Goal: Task Accomplishment & Management: Manage account settings

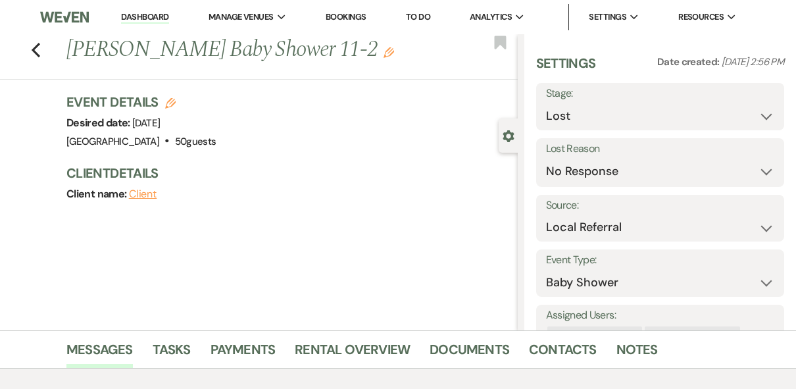
select select "8"
select select "5"
select select "20"
select select "3"
click at [140, 13] on link "Dashboard" at bounding box center [144, 17] width 47 height 12
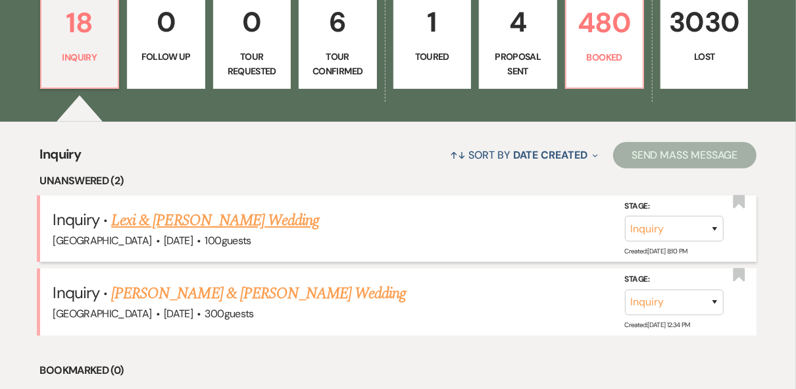
scroll to position [473, 0]
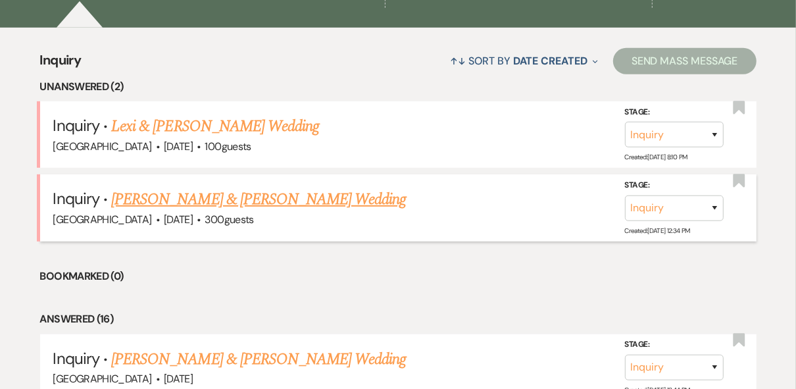
click at [269, 201] on link "[PERSON_NAME] & [PERSON_NAME] Wedding" at bounding box center [258, 199] width 295 height 24
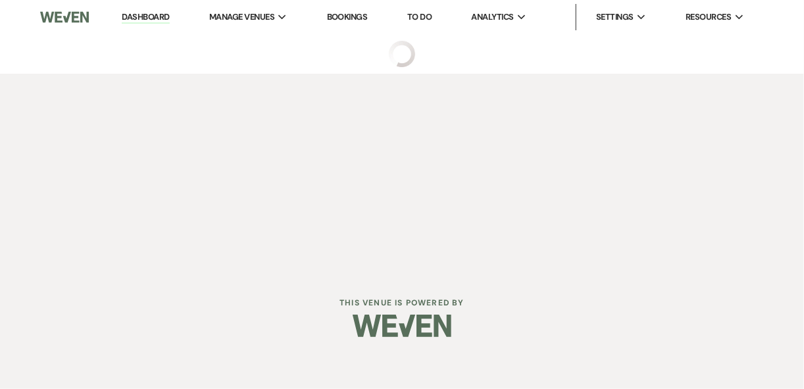
select select "8"
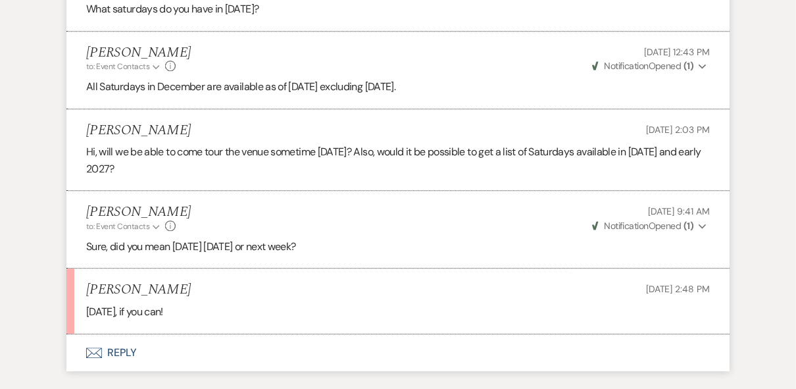
scroll to position [2578, 0]
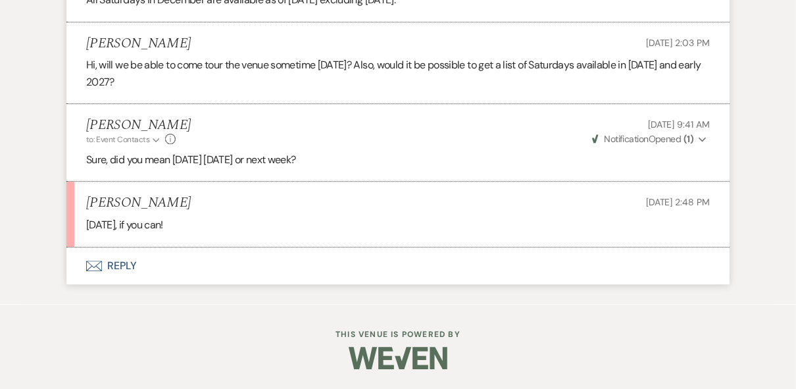
click at [128, 269] on button "Envelope Reply" at bounding box center [397, 265] width 663 height 37
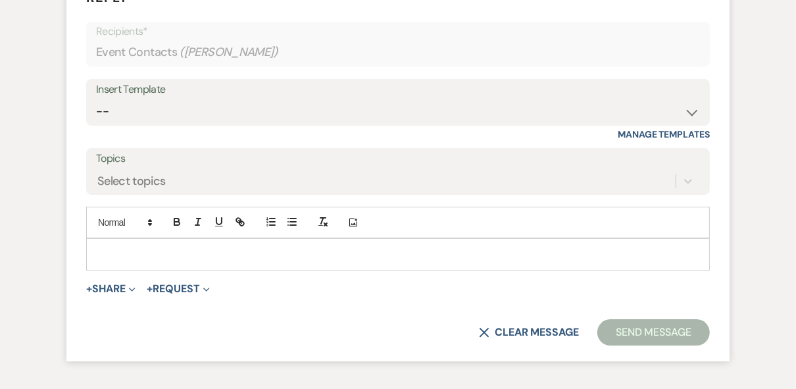
scroll to position [2828, 0]
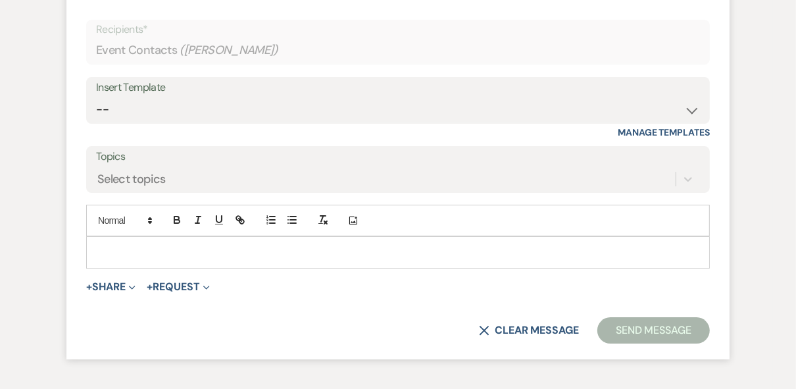
click at [139, 259] on p at bounding box center [398, 252] width 602 height 14
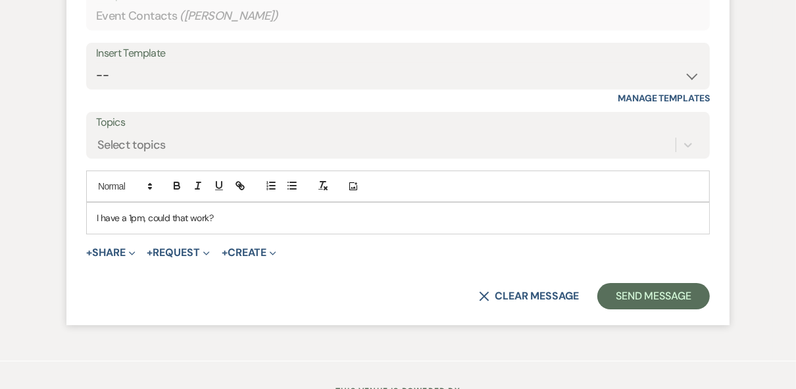
scroll to position [2948, 0]
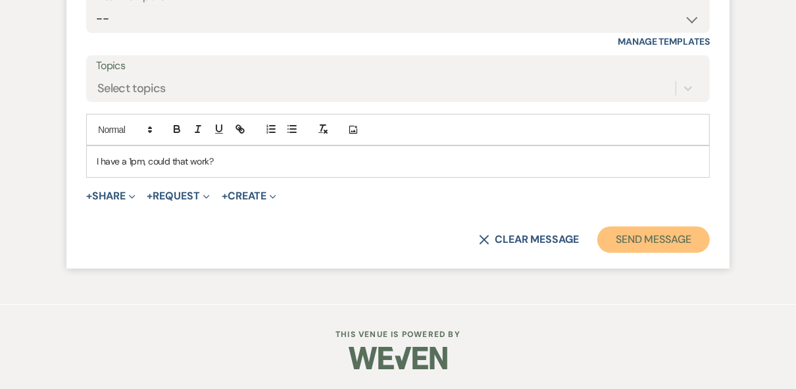
click at [666, 243] on button "Send Message" at bounding box center [653, 239] width 112 height 26
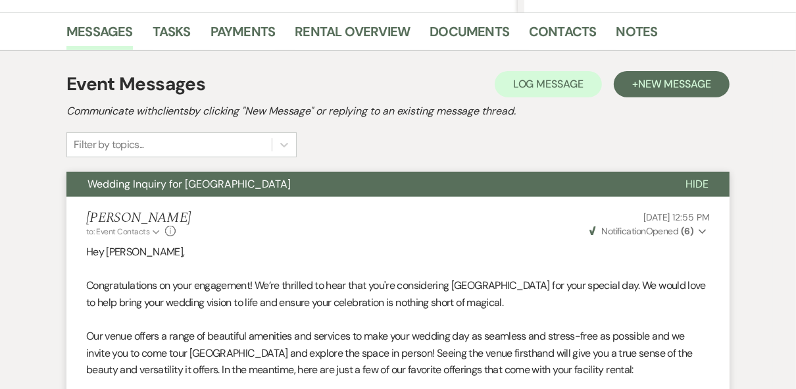
scroll to position [0, 0]
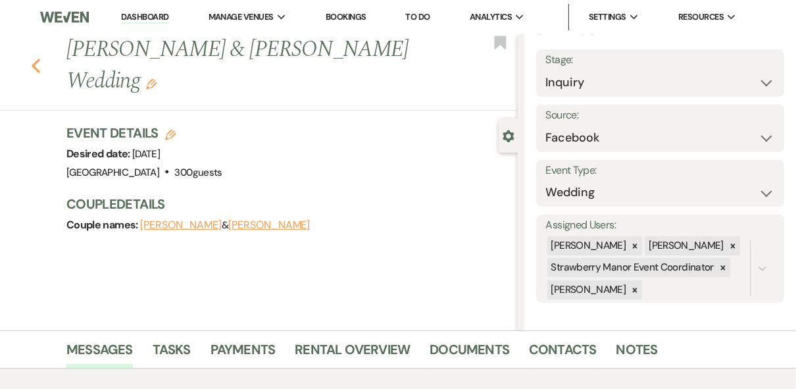
click at [37, 67] on use "button" at bounding box center [36, 66] width 9 height 14
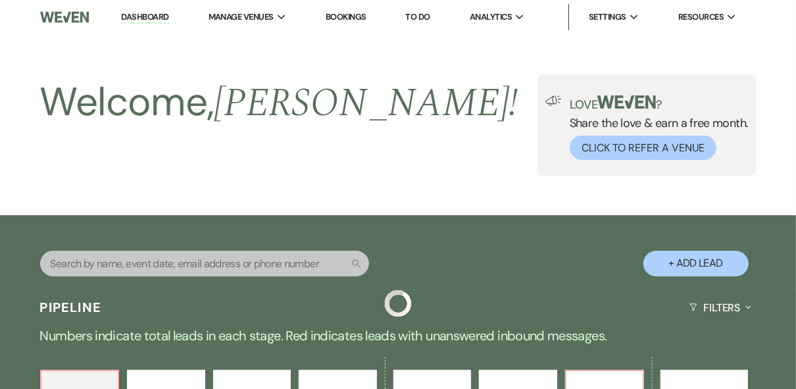
scroll to position [473, 0]
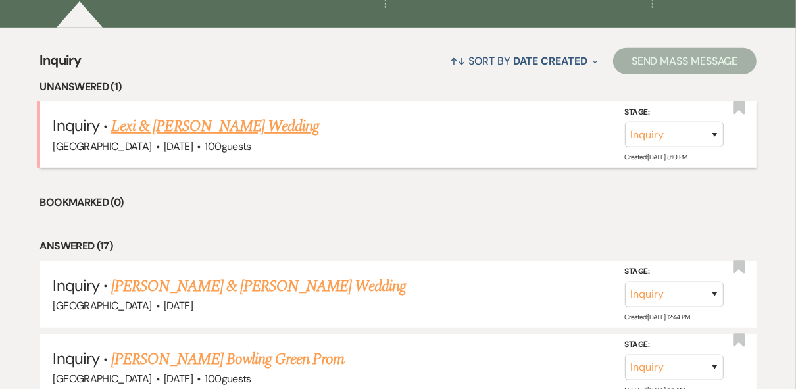
click at [221, 128] on link "Lexi & [PERSON_NAME] Wedding" at bounding box center [215, 126] width 208 height 24
select select "5"
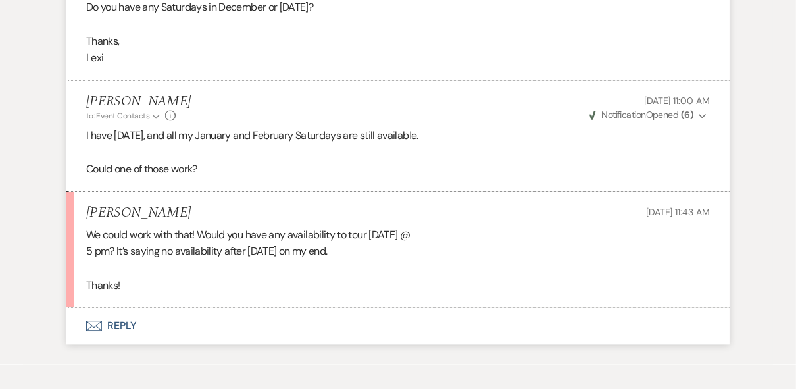
scroll to position [1836, 0]
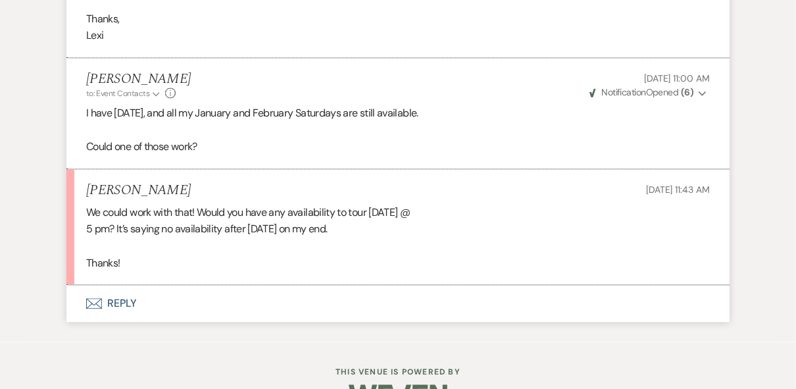
click at [116, 321] on button "Envelope Reply" at bounding box center [397, 303] width 663 height 37
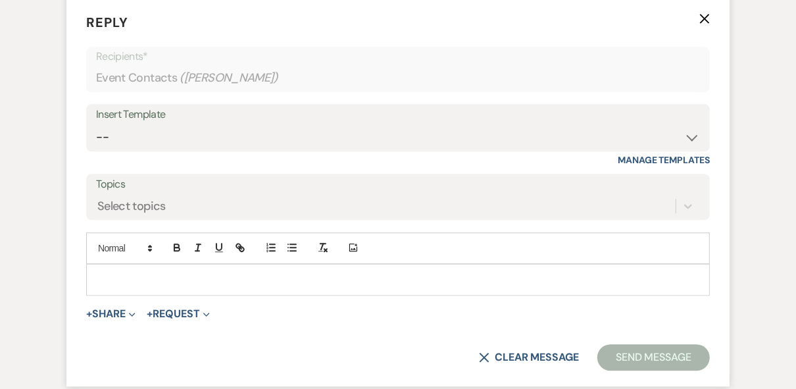
scroll to position [2188, 0]
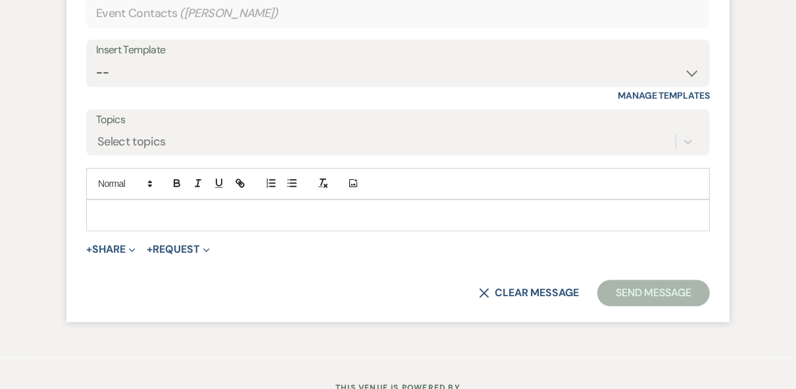
click at [157, 222] on p at bounding box center [398, 215] width 602 height 14
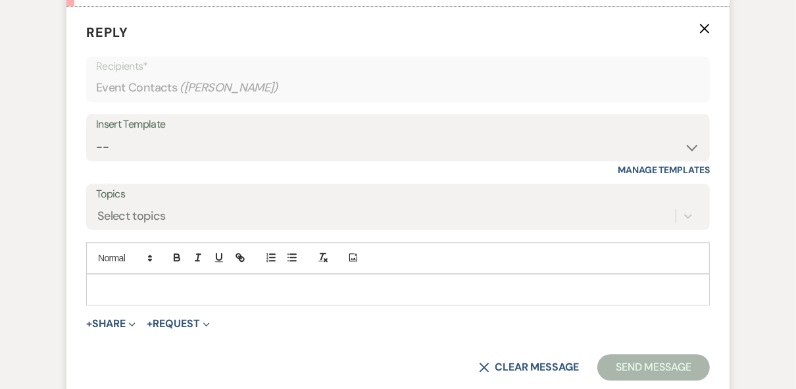
scroll to position [2241, 0]
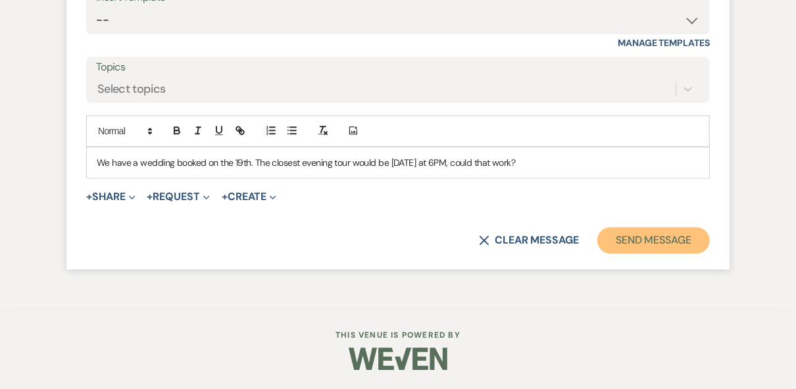
click at [644, 253] on button "Send Message" at bounding box center [653, 240] width 112 height 26
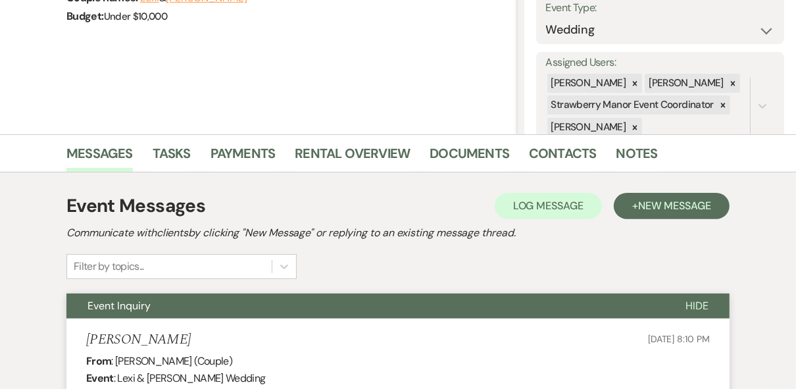
scroll to position [0, 0]
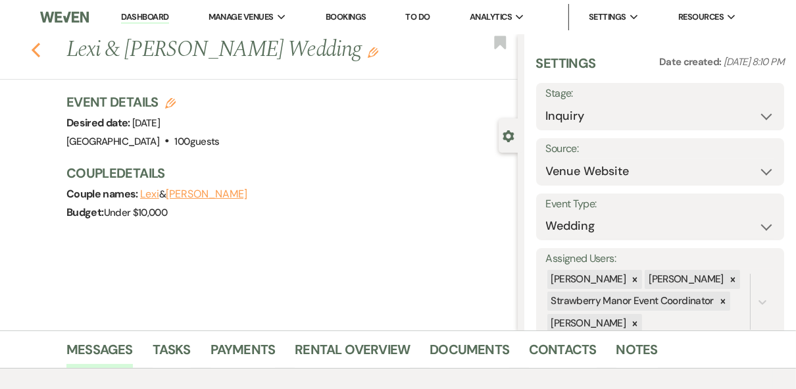
click at [39, 45] on icon "Previous" at bounding box center [36, 50] width 10 height 16
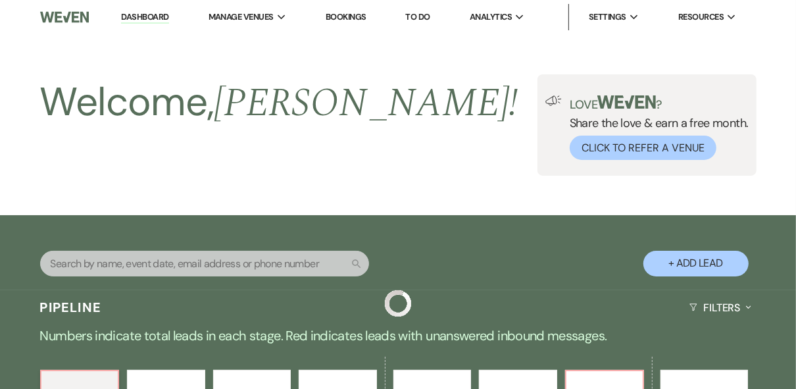
scroll to position [473, 0]
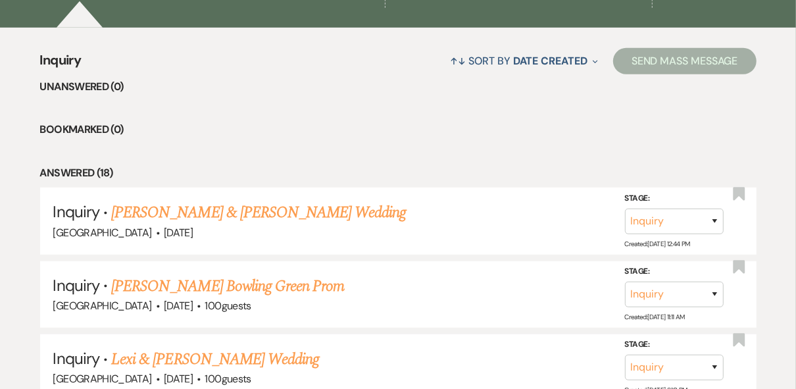
click at [285, 121] on li "Bookmarked (0)" at bounding box center [398, 129] width 716 height 17
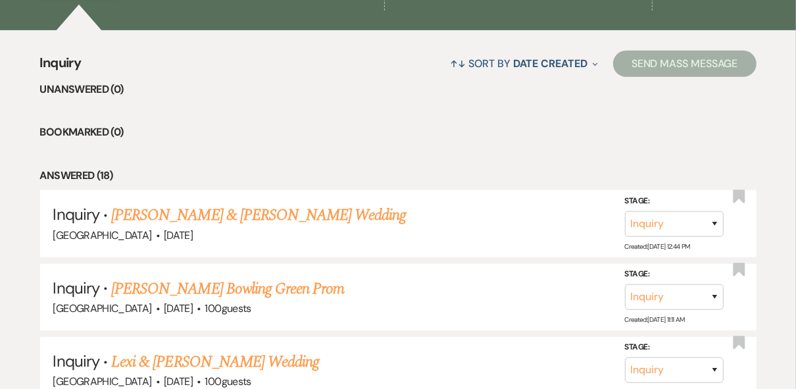
scroll to position [316, 0]
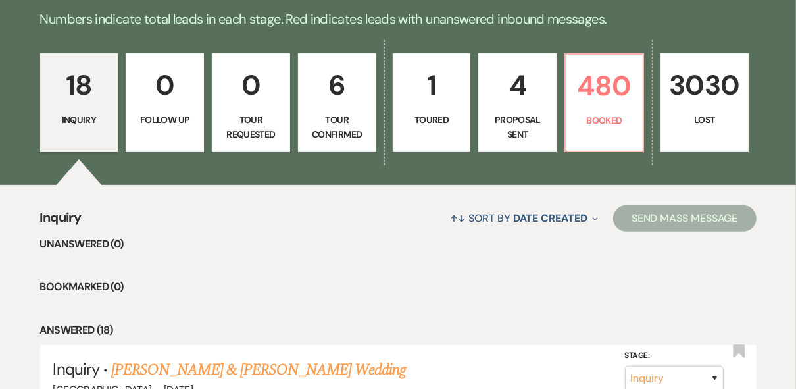
click at [516, 112] on p "Proposal Sent" at bounding box center [517, 127] width 61 height 30
select select "6"
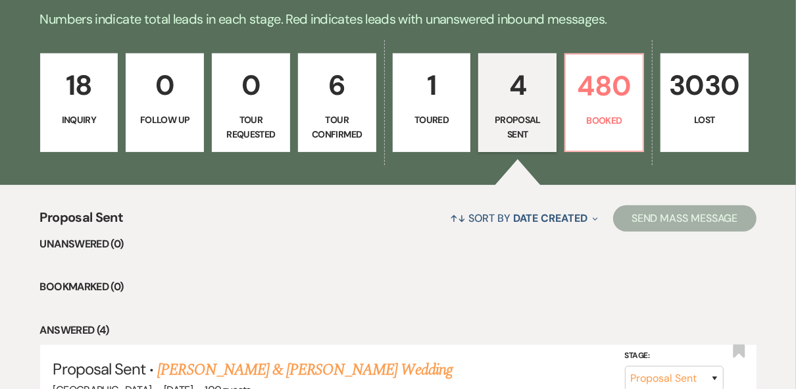
click at [337, 112] on p "Tour Confirmed" at bounding box center [336, 127] width 61 height 30
select select "4"
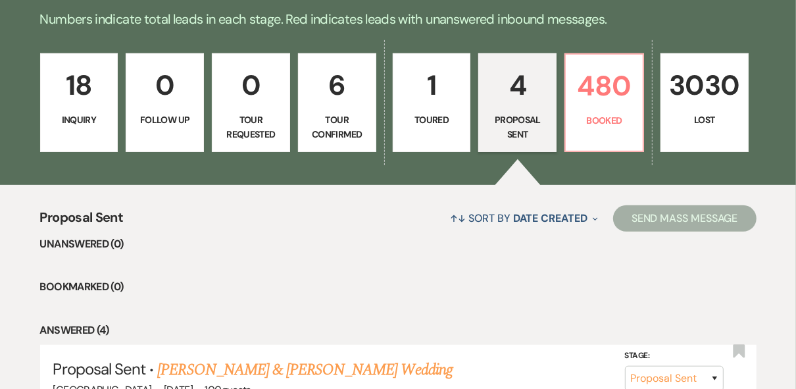
select select "4"
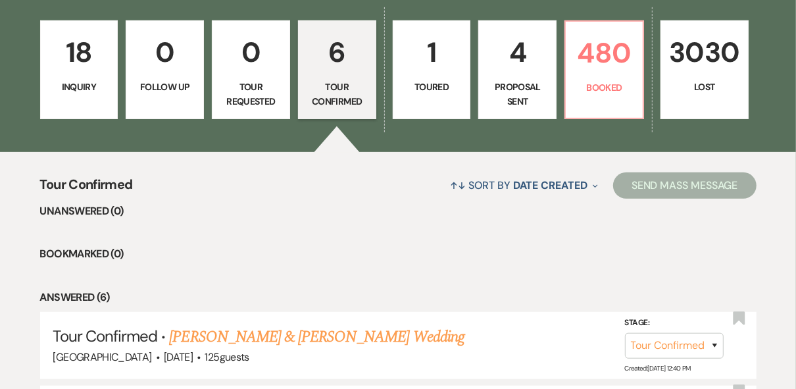
scroll to position [264, 0]
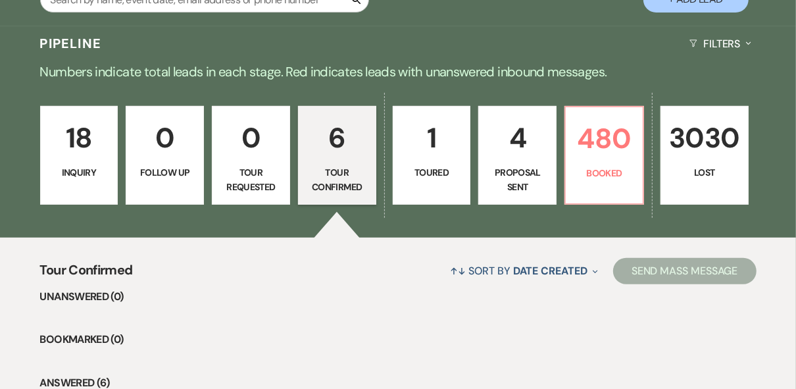
click at [104, 161] on link "18 Inquiry" at bounding box center [79, 155] width 78 height 99
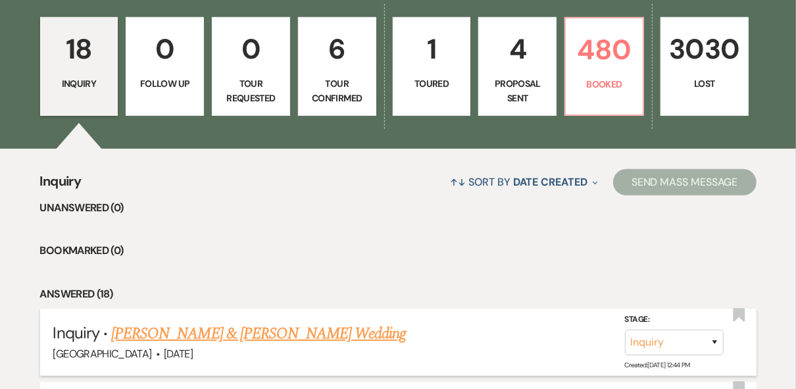
scroll to position [264, 0]
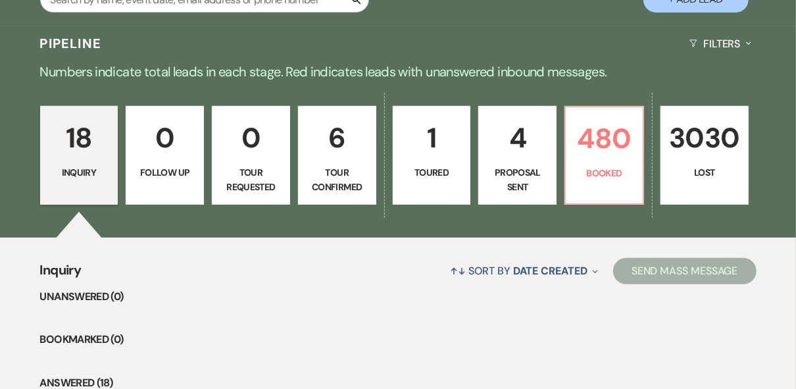
click at [323, 155] on p "6" at bounding box center [336, 138] width 61 height 44
select select "4"
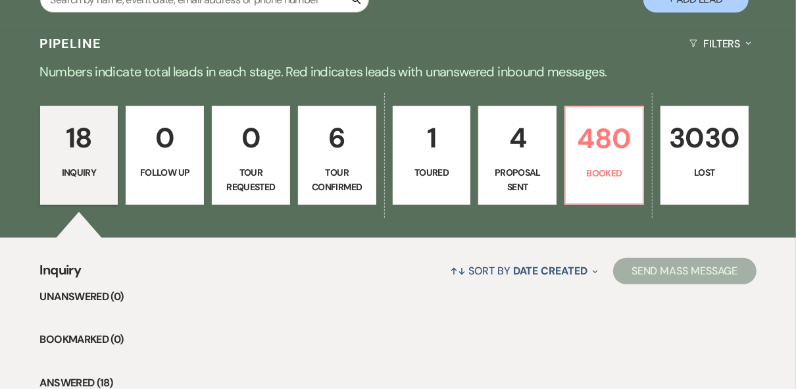
select select "4"
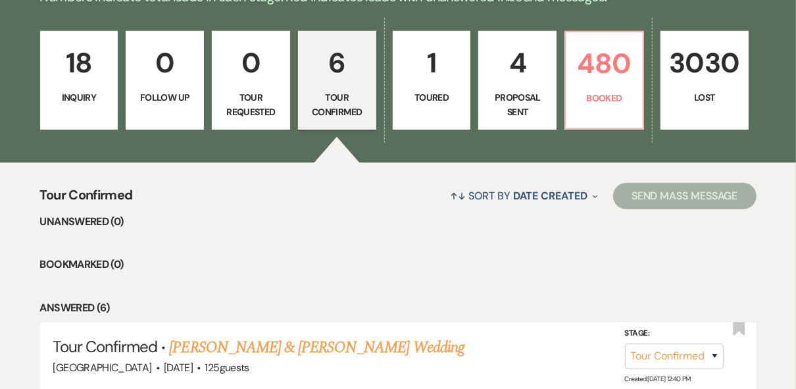
scroll to position [211, 0]
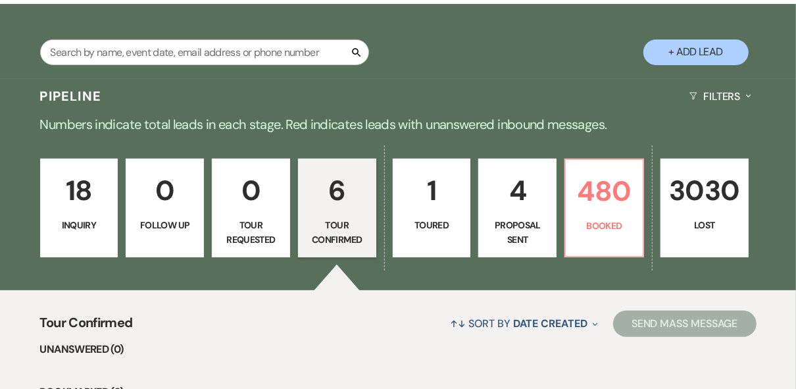
click at [522, 229] on p "Proposal Sent" at bounding box center [517, 233] width 61 height 30
select select "6"
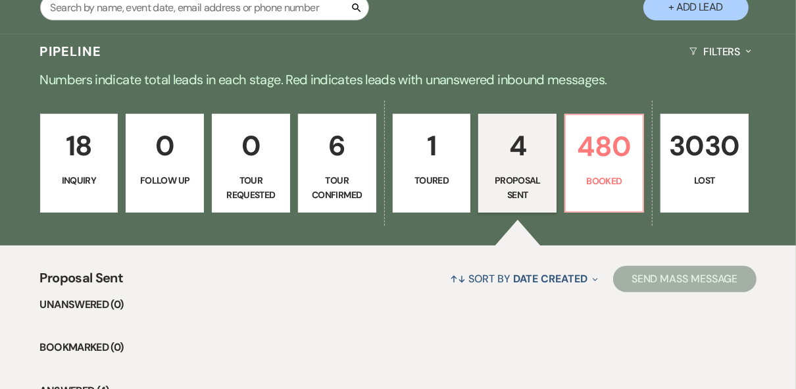
scroll to position [316, 0]
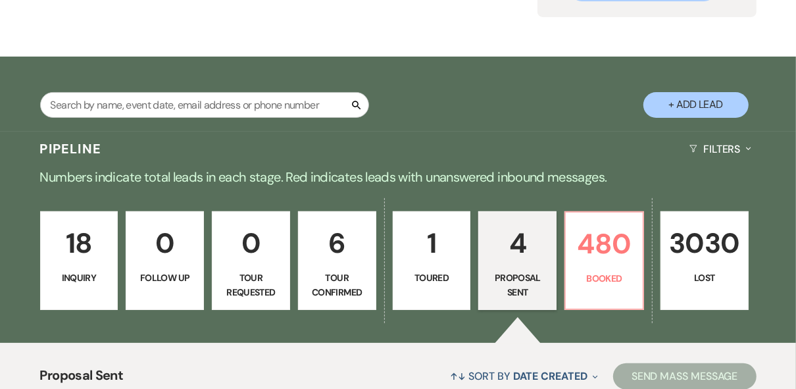
scroll to position [0, 0]
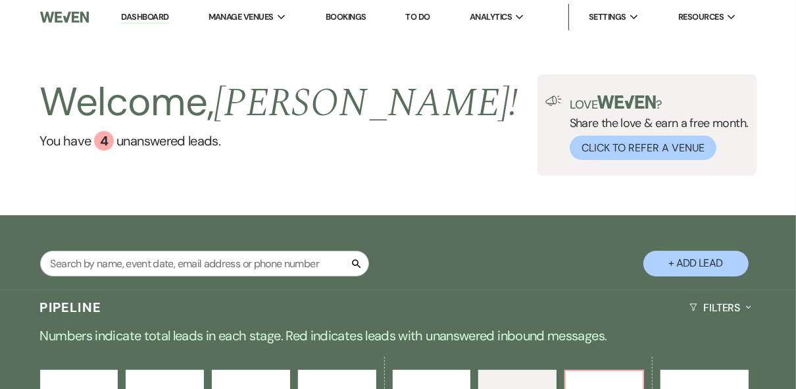
click at [146, 16] on link "Dashboard" at bounding box center [144, 17] width 47 height 12
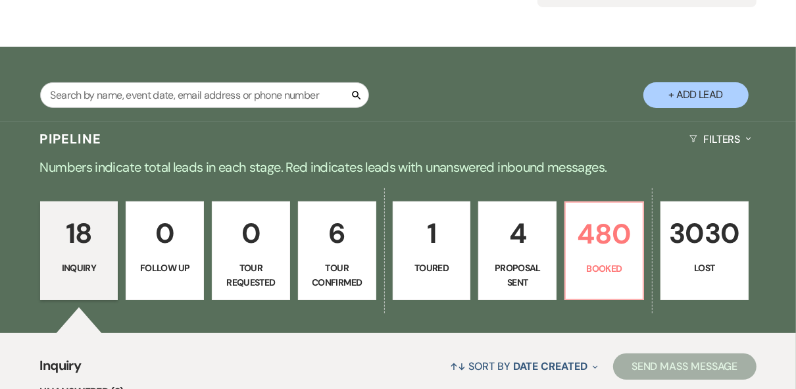
scroll to position [210, 0]
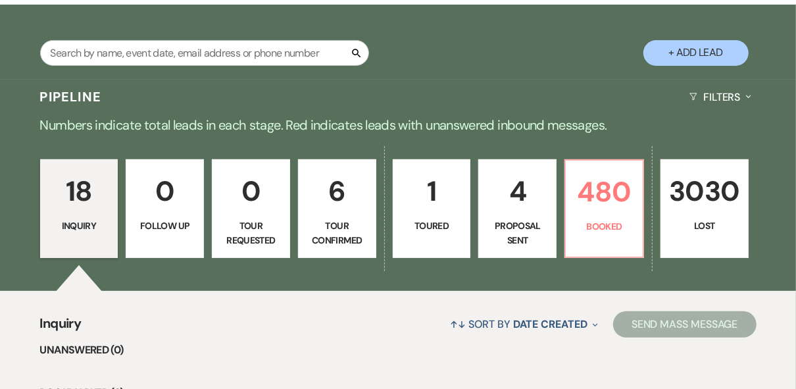
click at [524, 60] on div "Search + Add Lead" at bounding box center [398, 43] width 796 height 65
click at [533, 203] on p "4" at bounding box center [517, 191] width 61 height 44
select select "6"
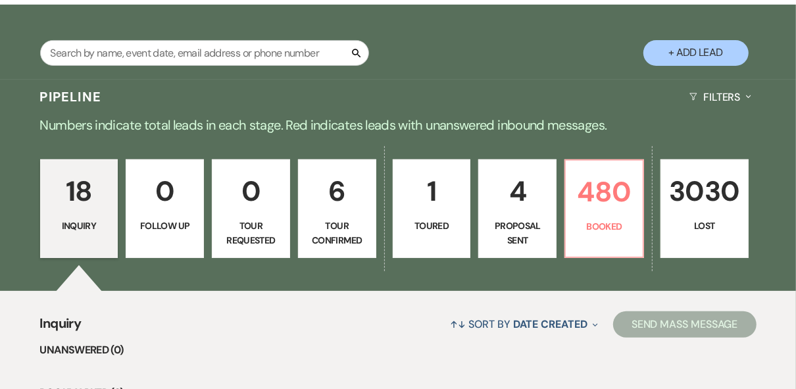
select select "6"
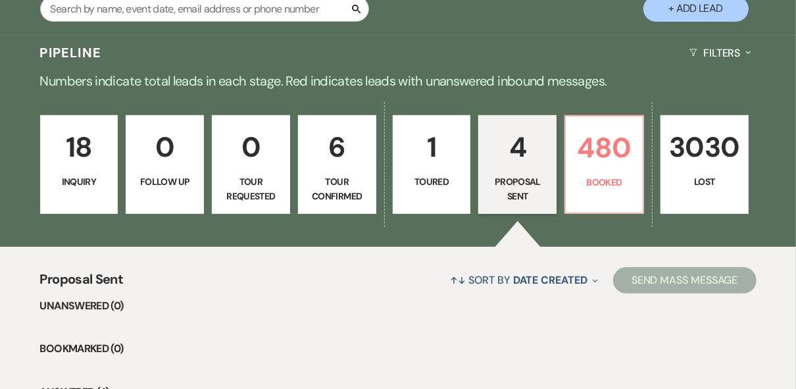
scroll to position [158, 0]
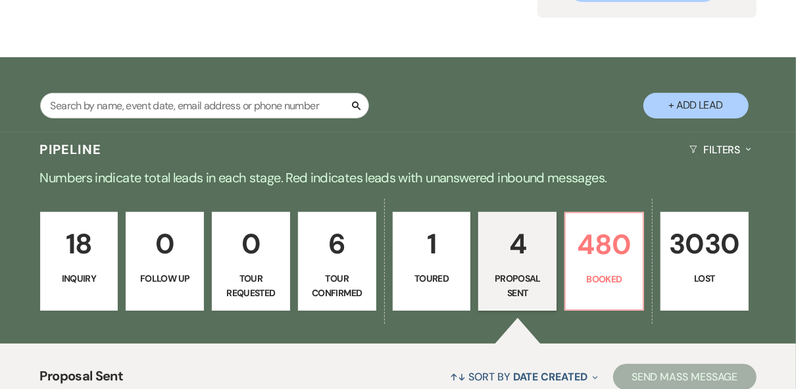
click at [87, 262] on p "18" at bounding box center [79, 244] width 61 height 44
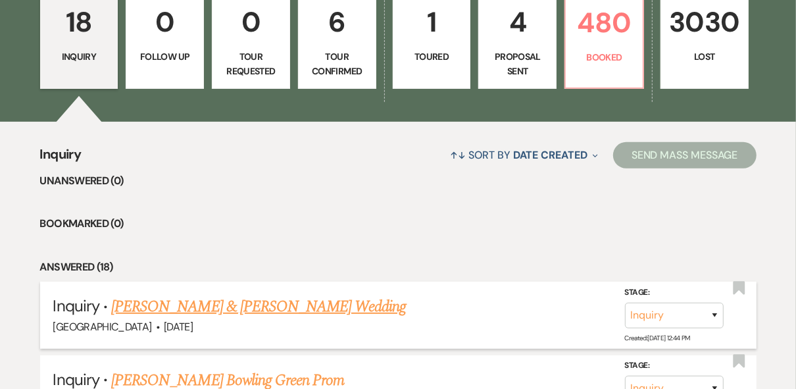
scroll to position [263, 0]
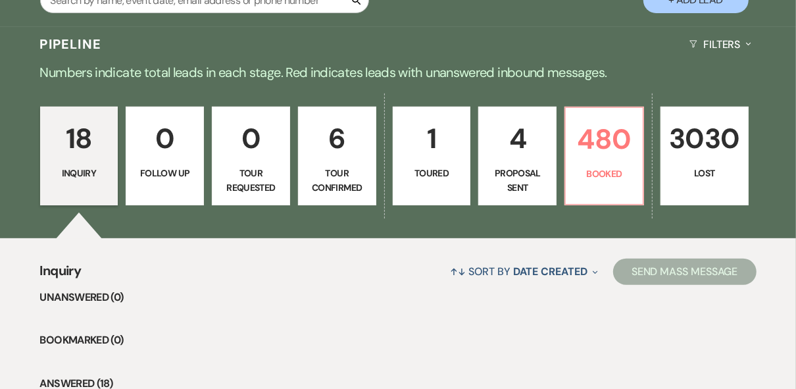
click at [250, 145] on p "0" at bounding box center [250, 138] width 61 height 44
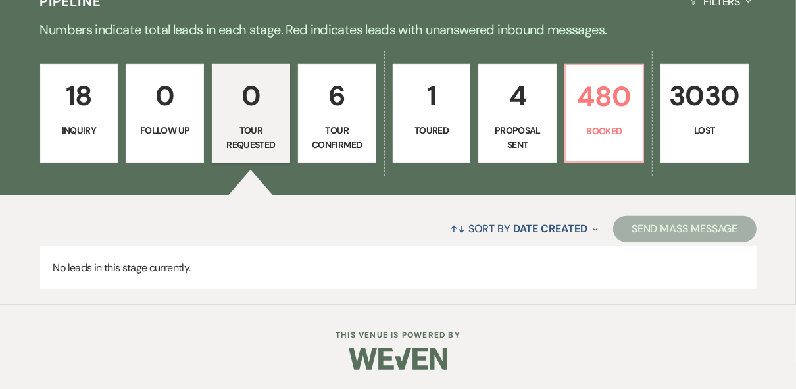
click at [340, 115] on p "6" at bounding box center [336, 96] width 61 height 44
select select "4"
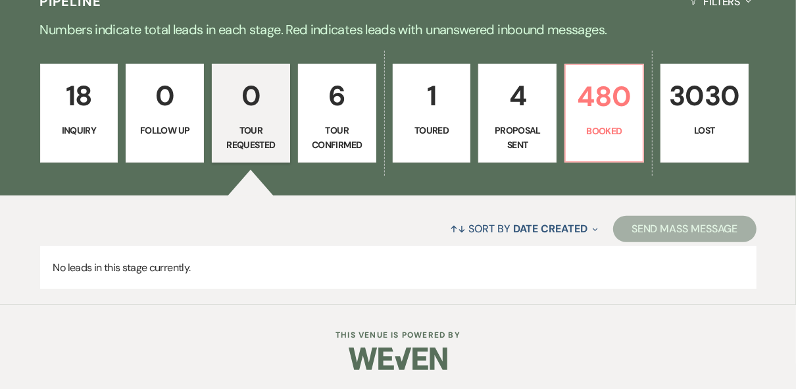
select select "4"
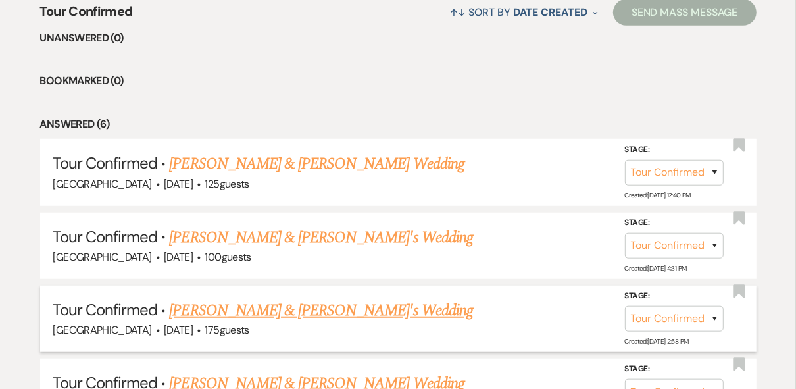
scroll to position [569, 0]
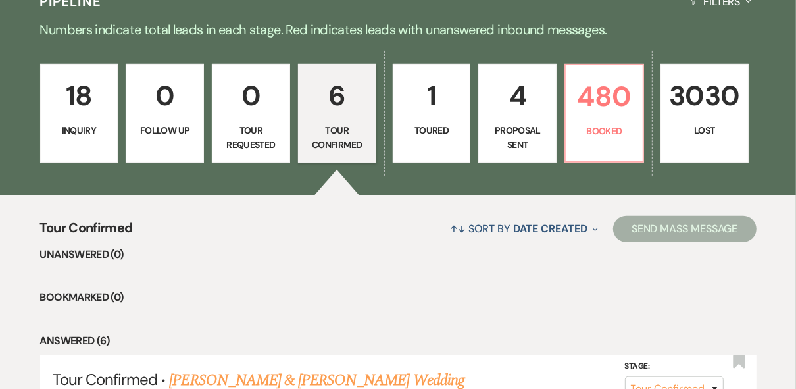
click at [447, 143] on link "1 Toured" at bounding box center [432, 113] width 78 height 99
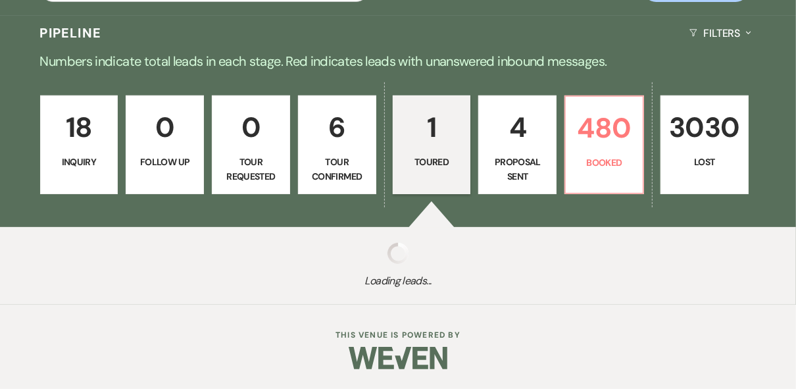
select select "5"
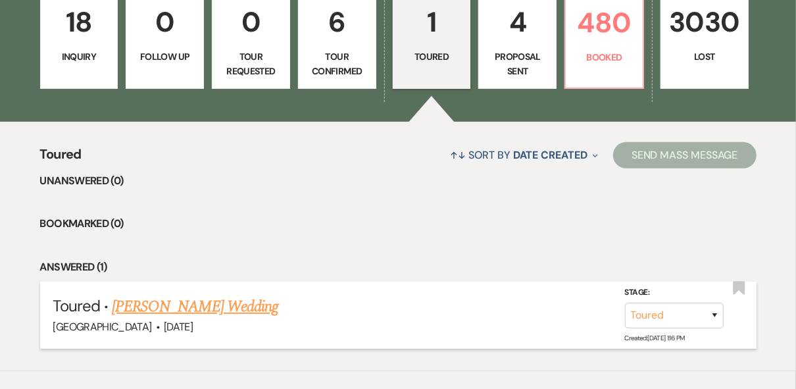
scroll to position [411, 0]
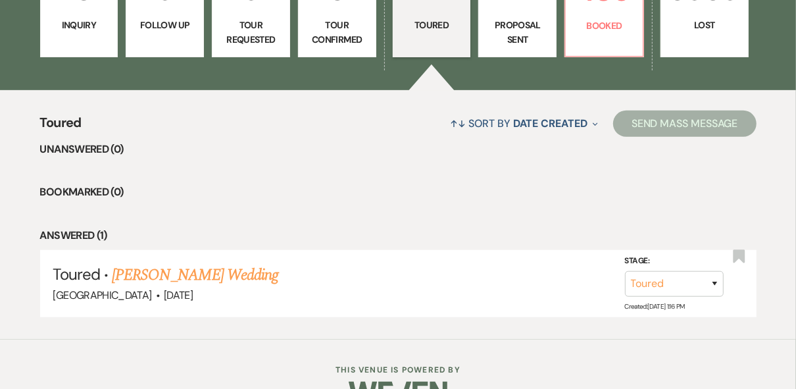
drag, startPoint x: 0, startPoint y: 362, endPoint x: 261, endPoint y: 331, distance: 262.8
click at [8, 359] on div "Dashboard Manage Venues Expand Strawberry Manor Strawberry Manor Events Booking…" at bounding box center [398, 6] width 796 height 834
click at [149, 274] on link "Alexis Lofton's Wedding" at bounding box center [195, 275] width 166 height 24
select select "5"
select select "20"
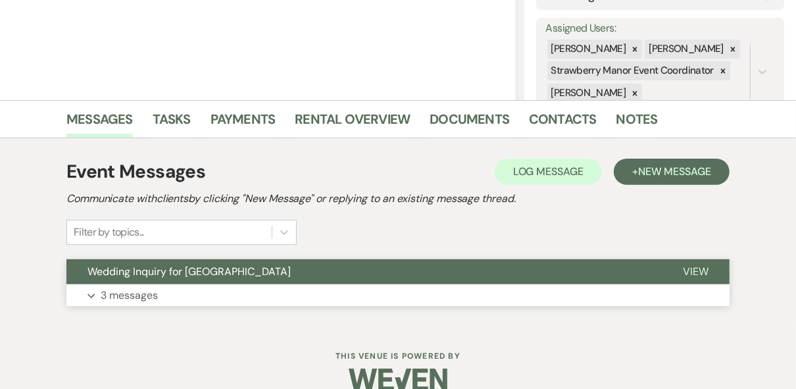
scroll to position [251, 0]
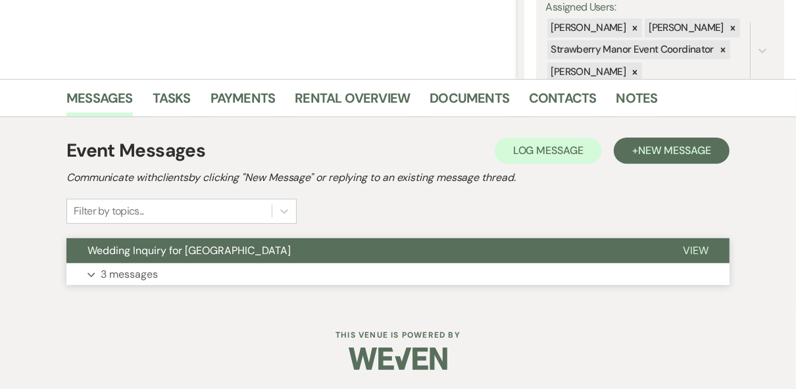
click at [155, 270] on p "3 messages" at bounding box center [129, 274] width 57 height 17
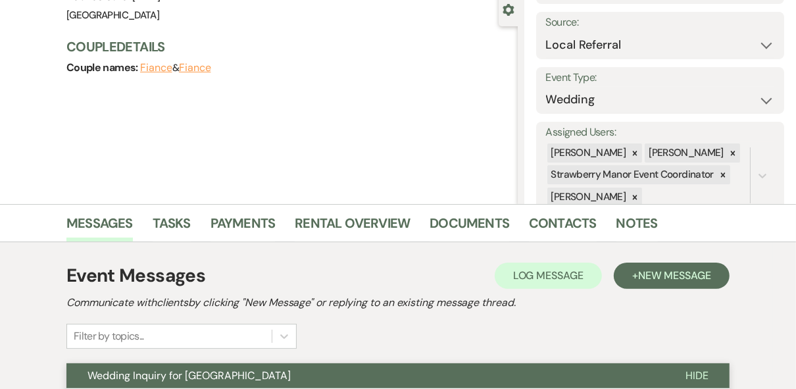
scroll to position [0, 0]
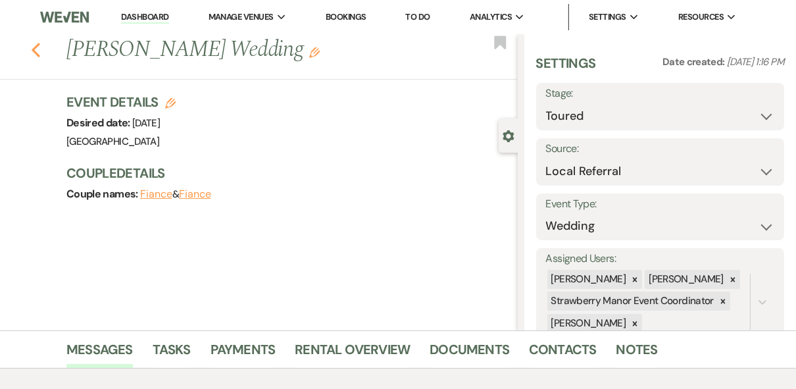
click at [39, 56] on icon "Previous" at bounding box center [36, 50] width 10 height 16
select select "5"
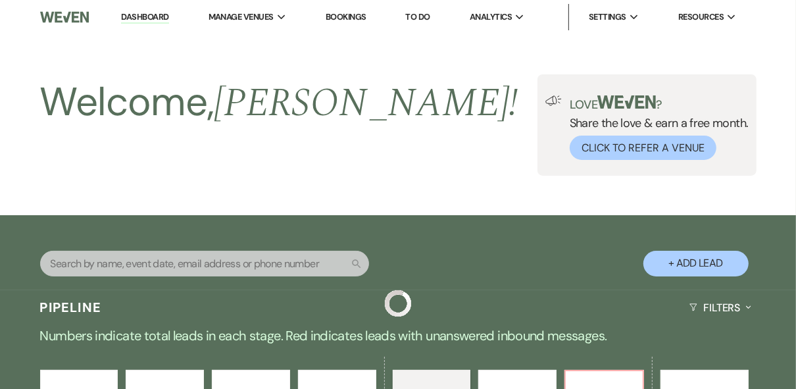
scroll to position [411, 0]
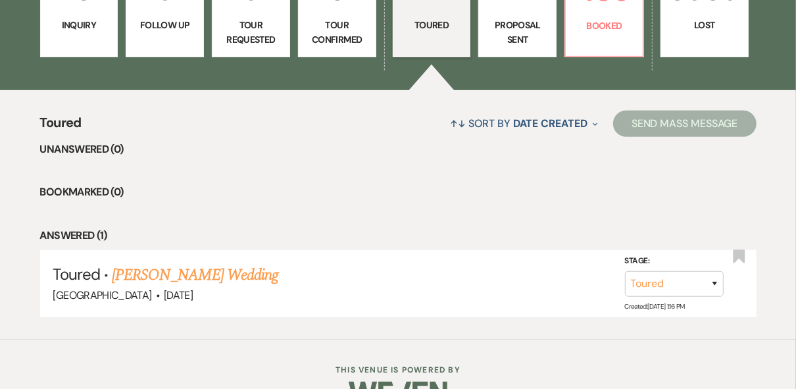
click at [86, 30] on p "Inquiry" at bounding box center [79, 25] width 61 height 14
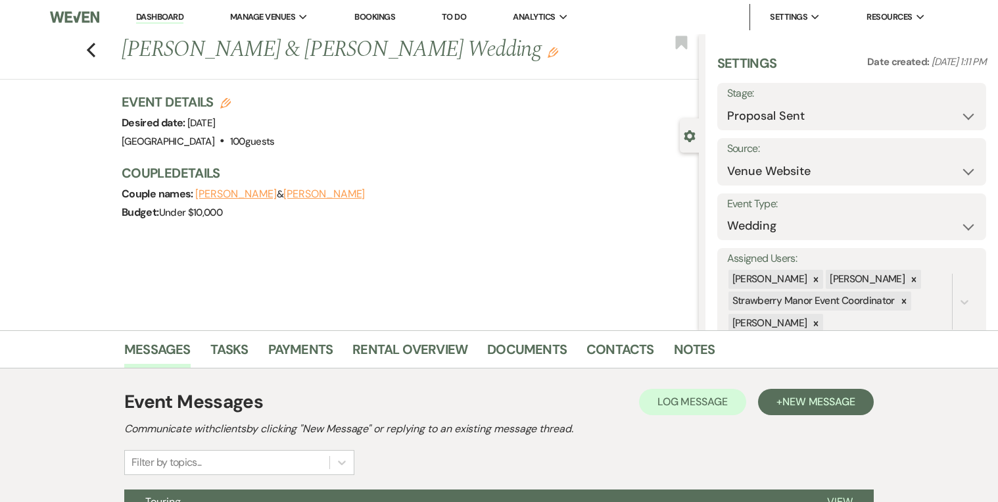
select select "6"
select select "5"
click at [95, 47] on use "button" at bounding box center [91, 50] width 9 height 14
select select "6"
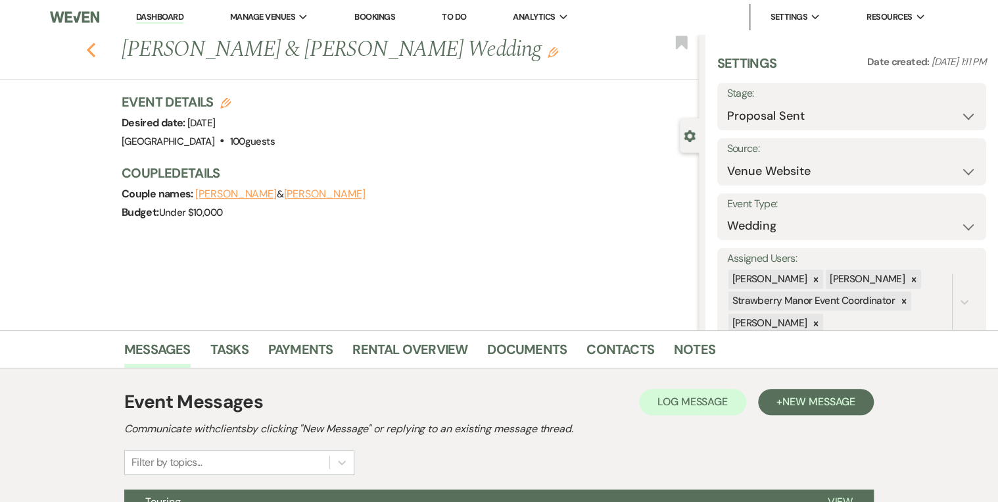
select select "6"
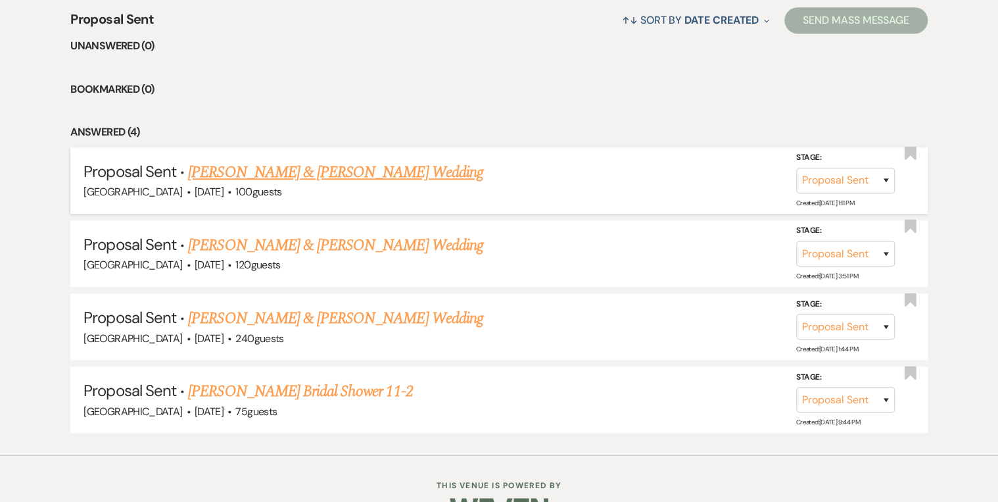
scroll to position [210, 0]
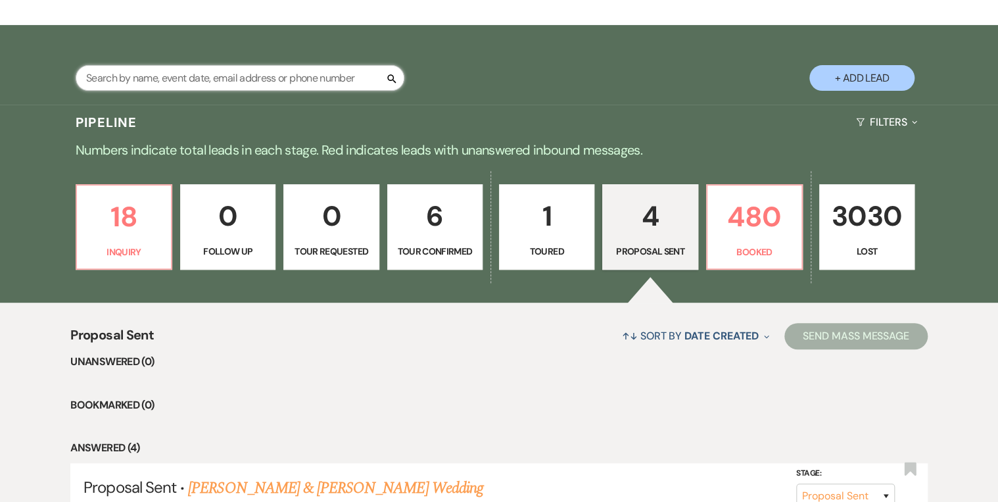
click at [137, 72] on input "text" at bounding box center [240, 78] width 329 height 26
type input "claire"
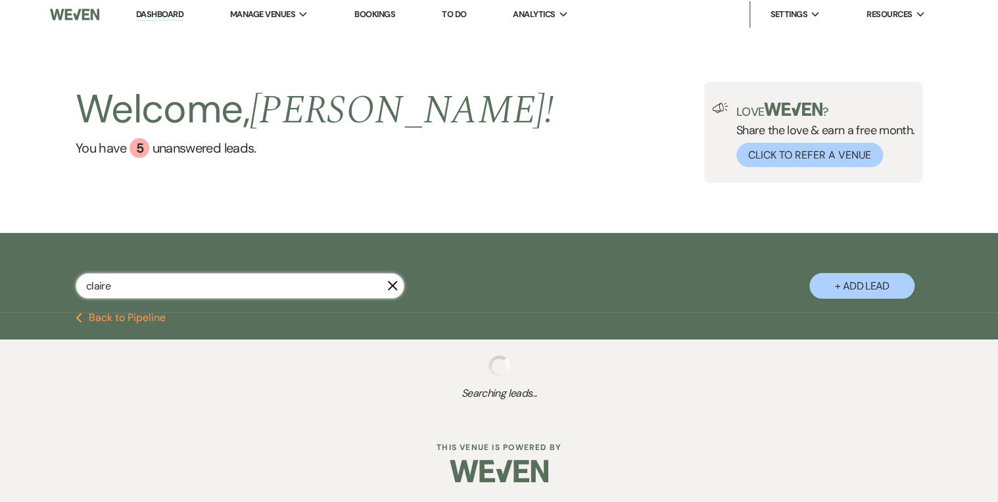
scroll to position [210, 0]
select select "8"
select select "5"
select select "8"
select select "5"
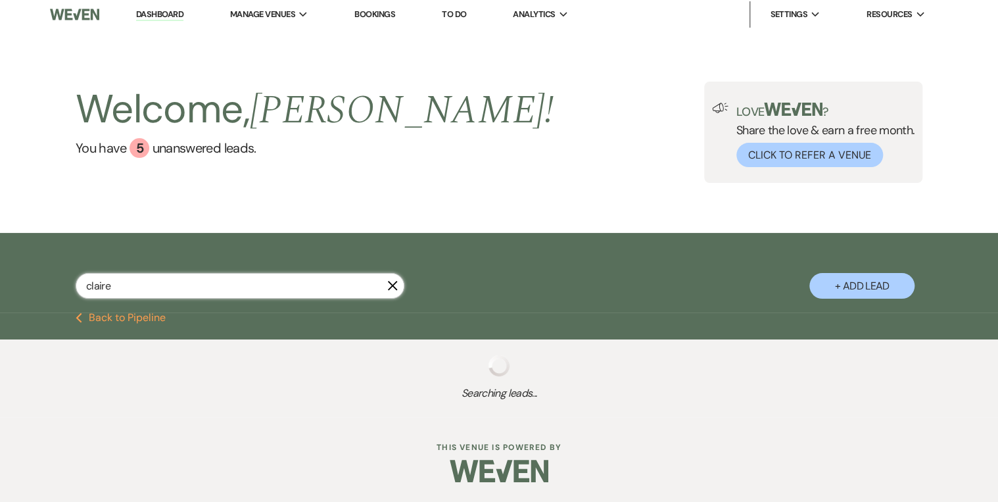
select select "8"
select select "5"
select select "8"
select select "5"
select select "8"
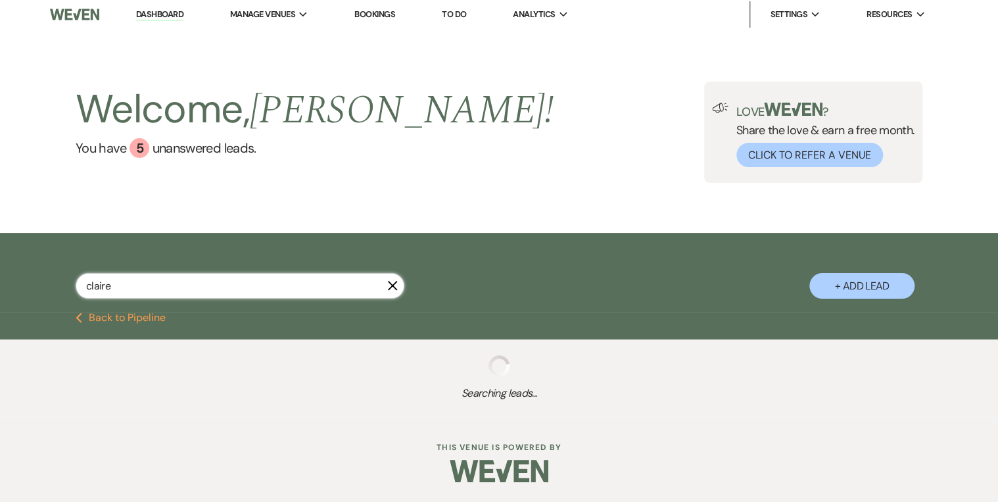
select select "5"
select select "8"
select select "5"
select select "8"
select select "6"
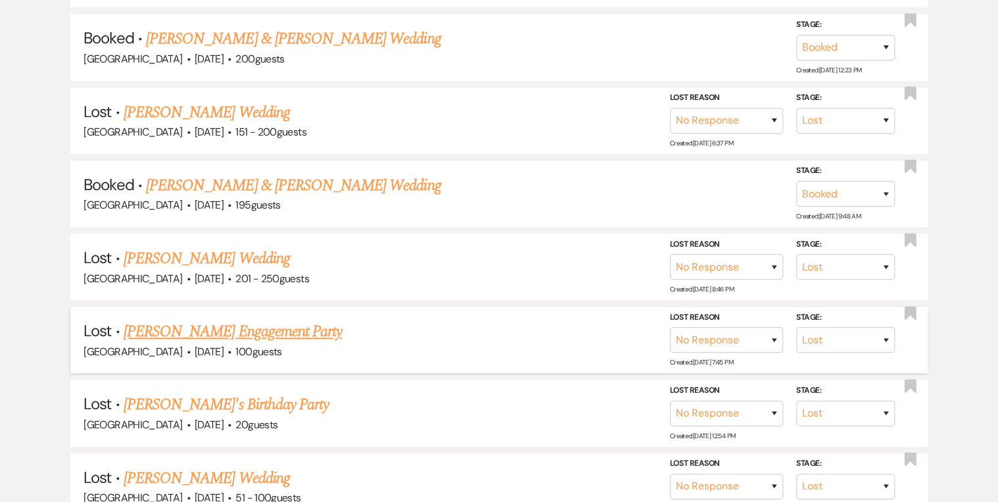
scroll to position [266, 0]
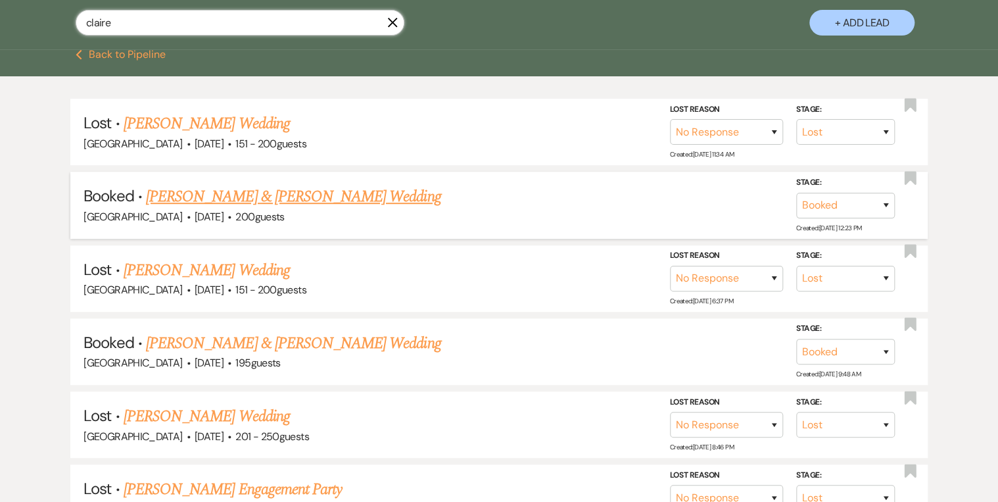
type input "claire"
click at [341, 198] on link "[PERSON_NAME] & [PERSON_NAME] Wedding" at bounding box center [293, 197] width 295 height 24
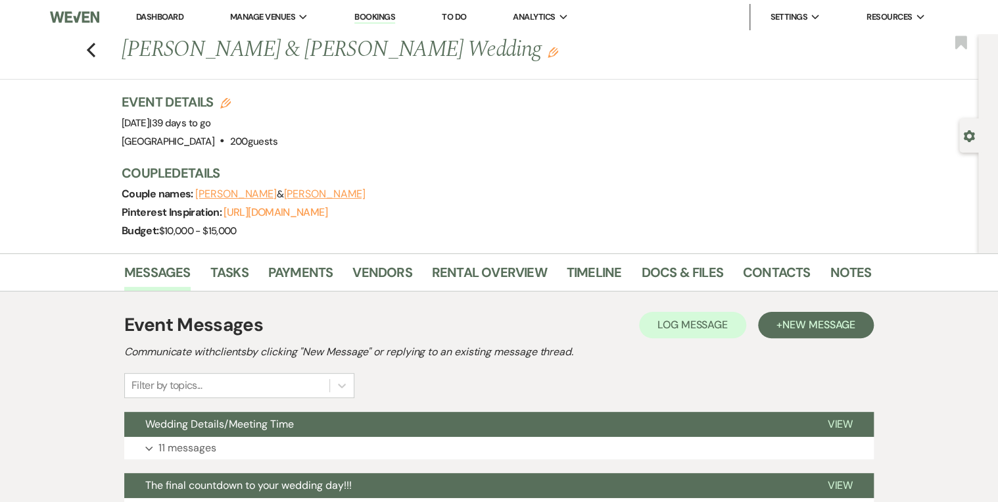
scroll to position [210, 0]
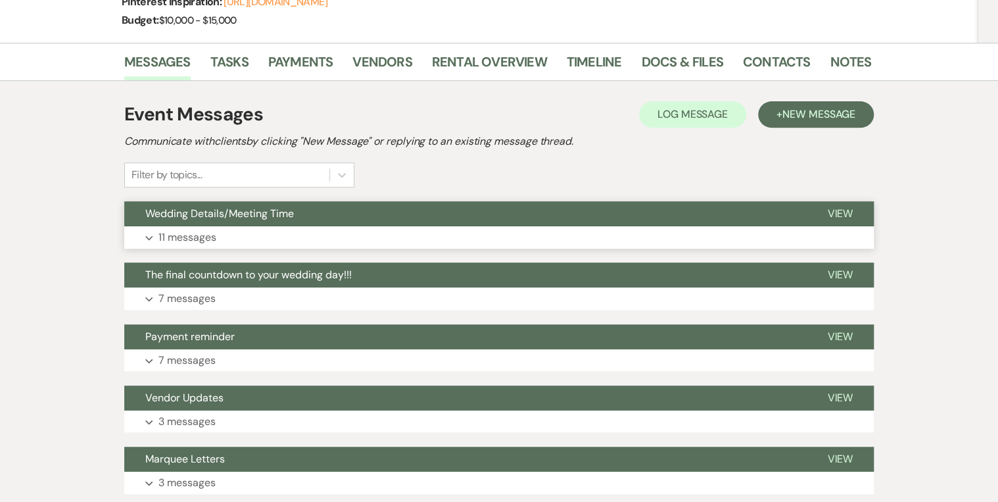
click at [847, 206] on span "View" at bounding box center [840, 213] width 26 height 14
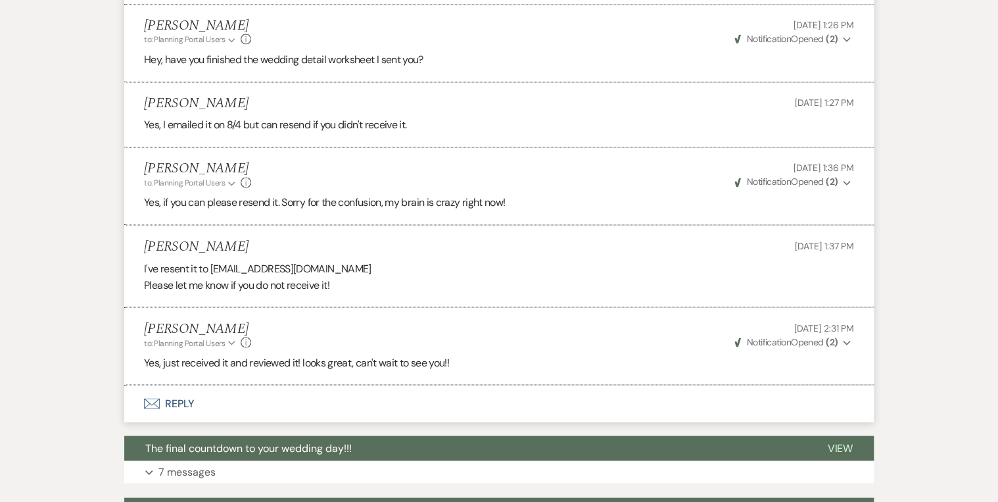
scroll to position [1105, 0]
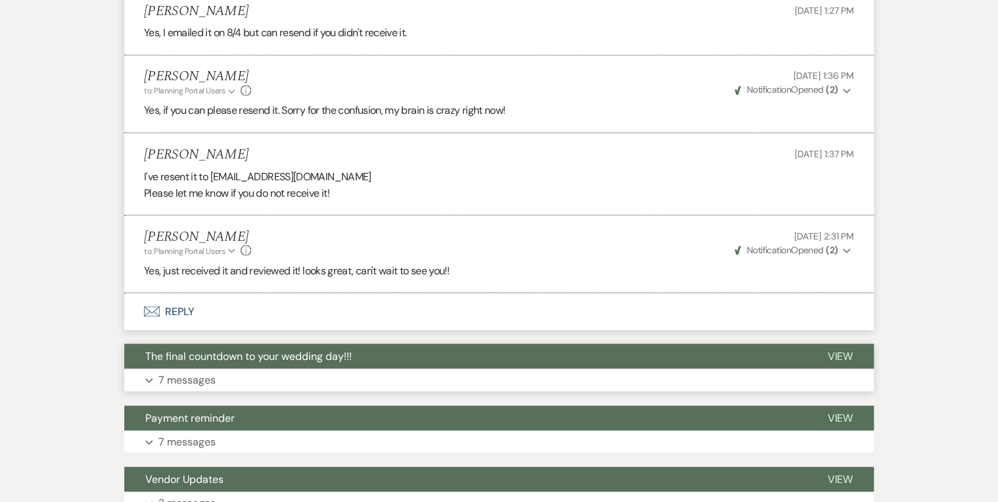
click at [844, 351] on span "View" at bounding box center [840, 356] width 26 height 14
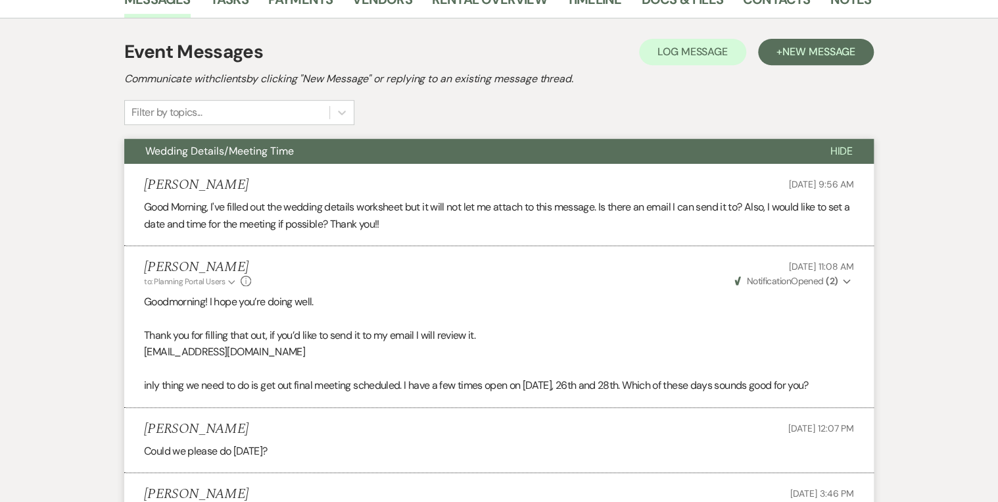
scroll to position [0, 0]
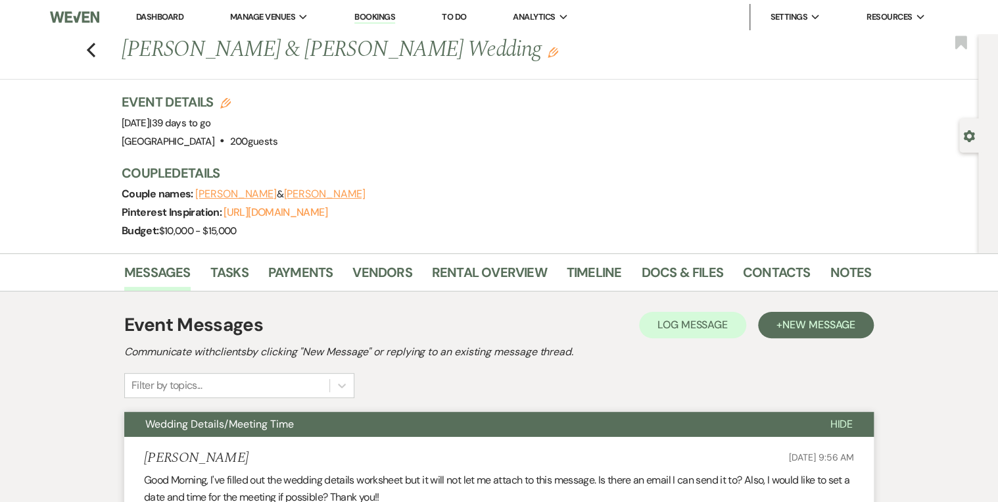
click at [159, 18] on link "Dashboard" at bounding box center [159, 16] width 47 height 11
